Goal: Find specific page/section: Find specific page/section

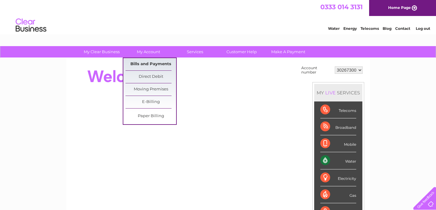
click at [138, 60] on link "Bills and Payments" at bounding box center [151, 64] width 51 height 12
click at [153, 62] on link "Bills and Payments" at bounding box center [151, 64] width 51 height 12
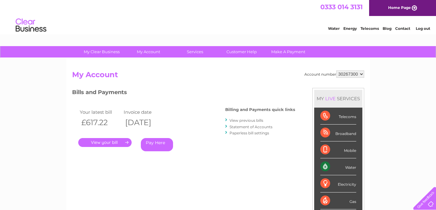
click at [237, 120] on link "View previous bills" at bounding box center [247, 120] width 34 height 5
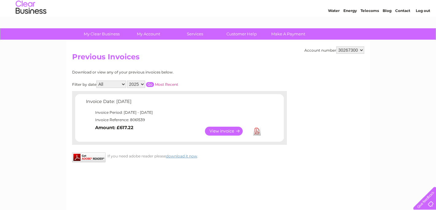
scroll to position [31, 0]
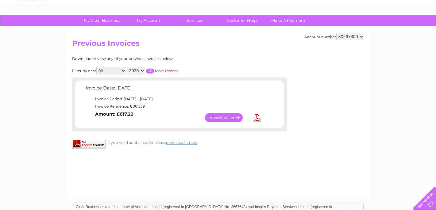
click at [127, 67] on select "2025 2024 2023" at bounding box center [136, 70] width 18 height 7
select select "2024"
click option "2024" at bounding box center [0, 0] width 0 height 0
click at [150, 69] on input "button" at bounding box center [150, 70] width 8 height 5
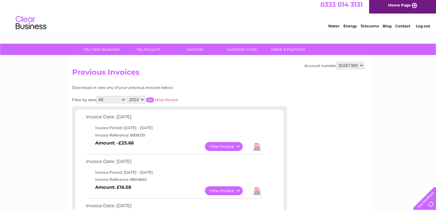
scroll to position [0, 0]
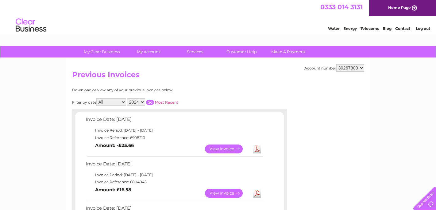
click at [337, 64] on select "30267300" at bounding box center [351, 67] width 28 height 7
click at [363, 67] on select "30267300" at bounding box center [351, 67] width 28 height 7
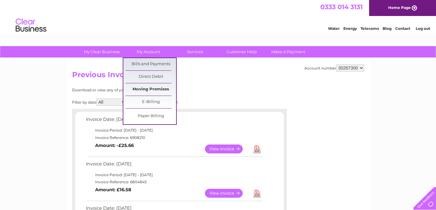
click at [153, 88] on link "Moving Premises" at bounding box center [151, 89] width 51 height 12
